Goal: Information Seeking & Learning: Learn about a topic

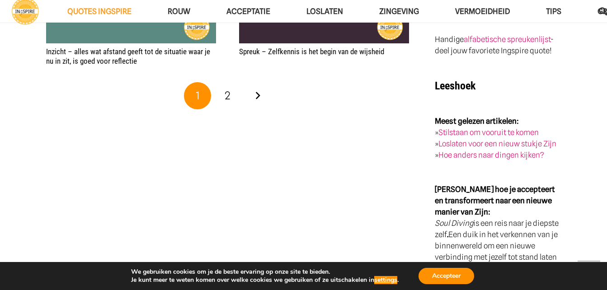
scroll to position [1725, 0]
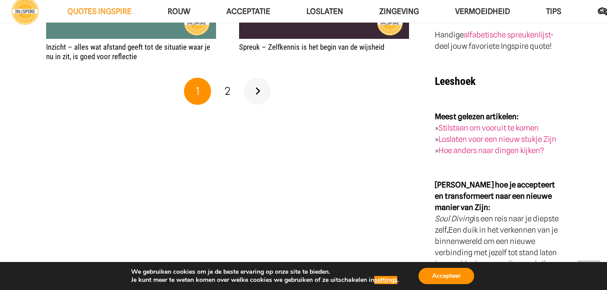
click at [258, 92] on link "Volgende" at bounding box center [257, 91] width 27 height 27
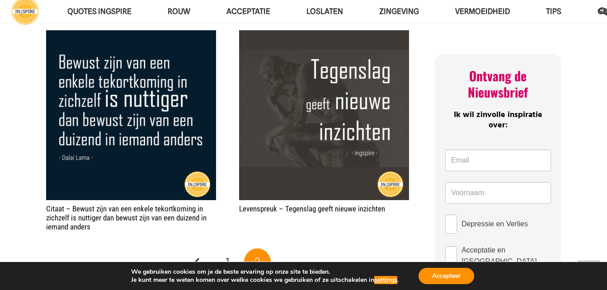
scroll to position [482, 0]
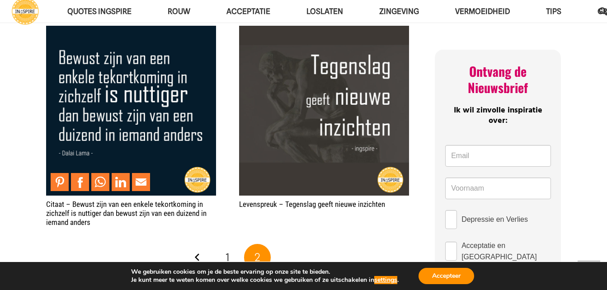
click at [140, 115] on img "Citaat – Bewust zijn van een enkele tekortkoming in zichzelf is nuttiger dan be…" at bounding box center [131, 111] width 170 height 170
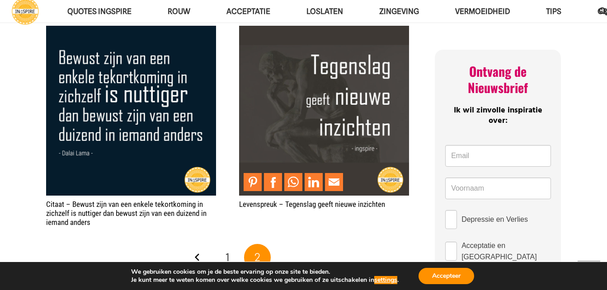
click at [346, 111] on img "Levenspreuk – Tegenslag geeft nieuwe inzichten" at bounding box center [324, 111] width 170 height 170
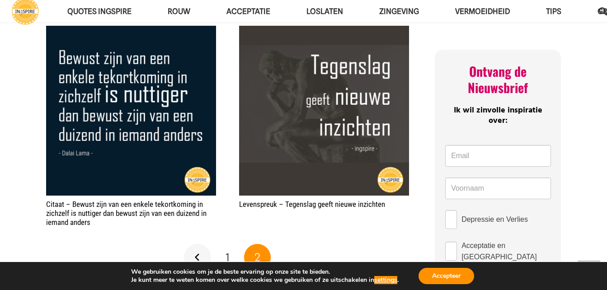
click at [198, 261] on link "Vorige" at bounding box center [197, 257] width 27 height 27
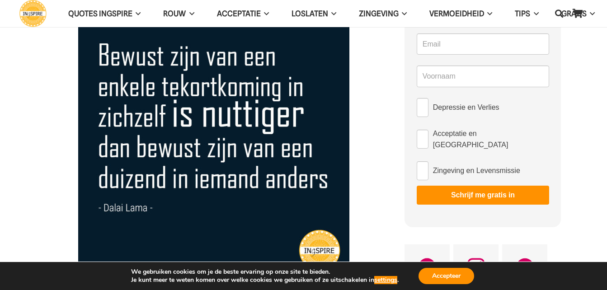
scroll to position [90, 0]
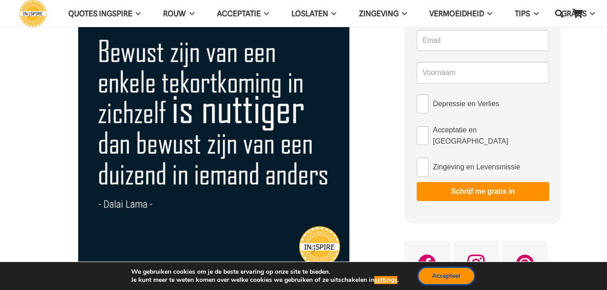
click at [466, 272] on button "Accepteer" at bounding box center [447, 276] width 56 height 16
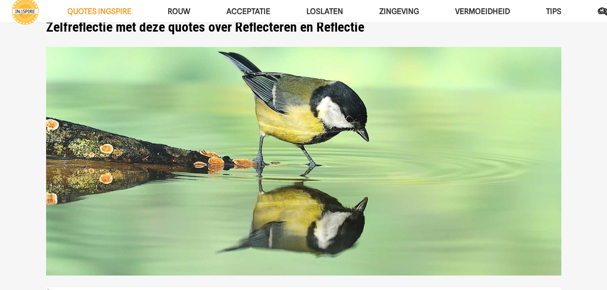
scroll to position [33, 0]
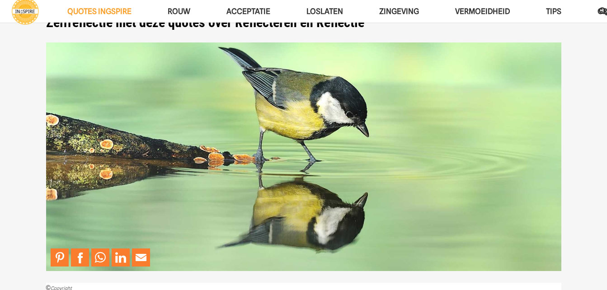
click at [367, 99] on img at bounding box center [303, 156] width 515 height 229
click at [585, 83] on section "Zelfreflectie met deze quotes over Reflecteren en Reflectie © Copyright De mooi…" at bounding box center [303, 214] width 607 height 494
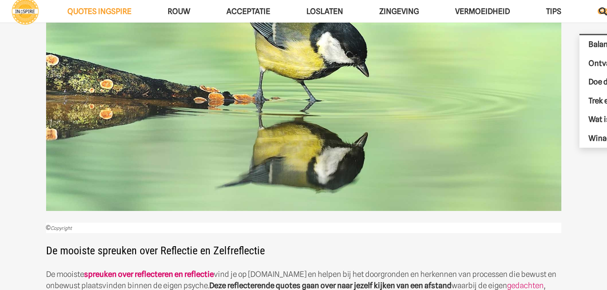
scroll to position [105, 0]
